Goal: Information Seeking & Learning: Learn about a topic

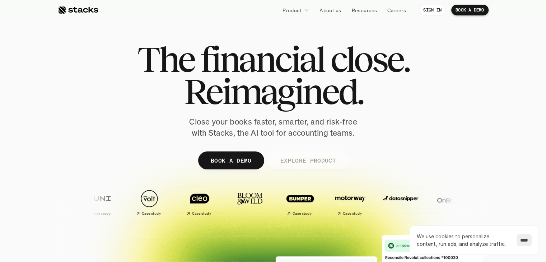
click at [303, 160] on p "EXPLORE PRODUCT" at bounding box center [308, 160] width 56 height 10
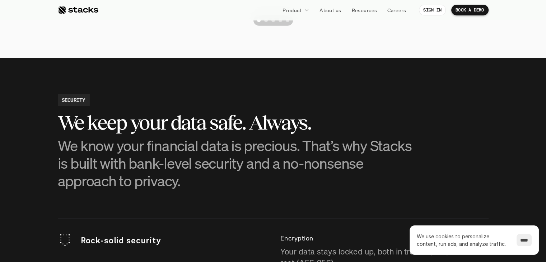
scroll to position [1814, 0]
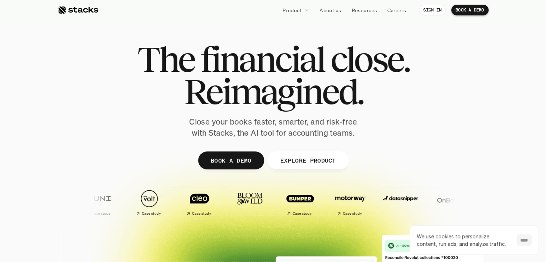
click at [517, 238] on input "****" at bounding box center [524, 240] width 15 height 12
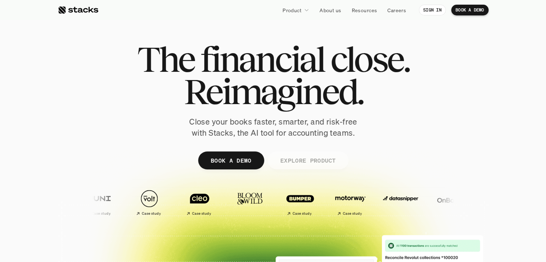
click at [292, 161] on p "EXPLORE PRODUCT" at bounding box center [308, 160] width 56 height 10
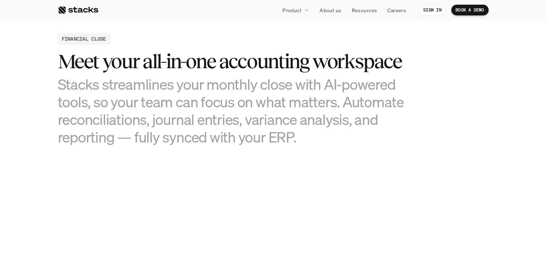
scroll to position [692, 0]
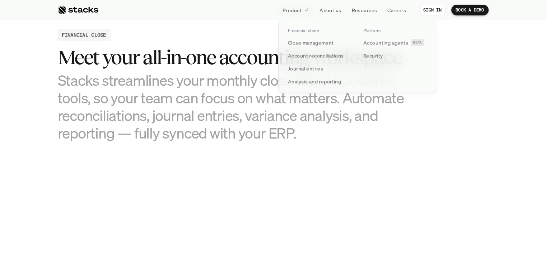
click at [305, 4] on link "Product" at bounding box center [295, 10] width 35 height 13
click at [307, 43] on p "Close management" at bounding box center [311, 43] width 46 height 8
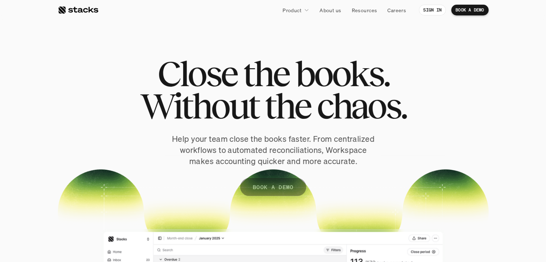
click at [255, 185] on p "BOOK A DEMO" at bounding box center [273, 187] width 41 height 10
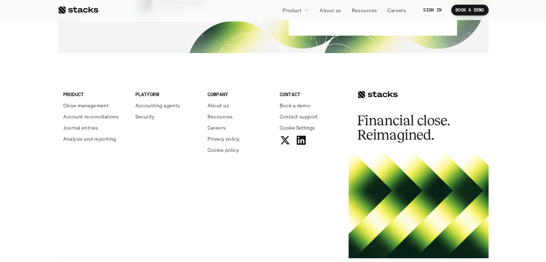
scroll to position [1616, 0]
